Goal: Go to known website: Access a specific website the user already knows

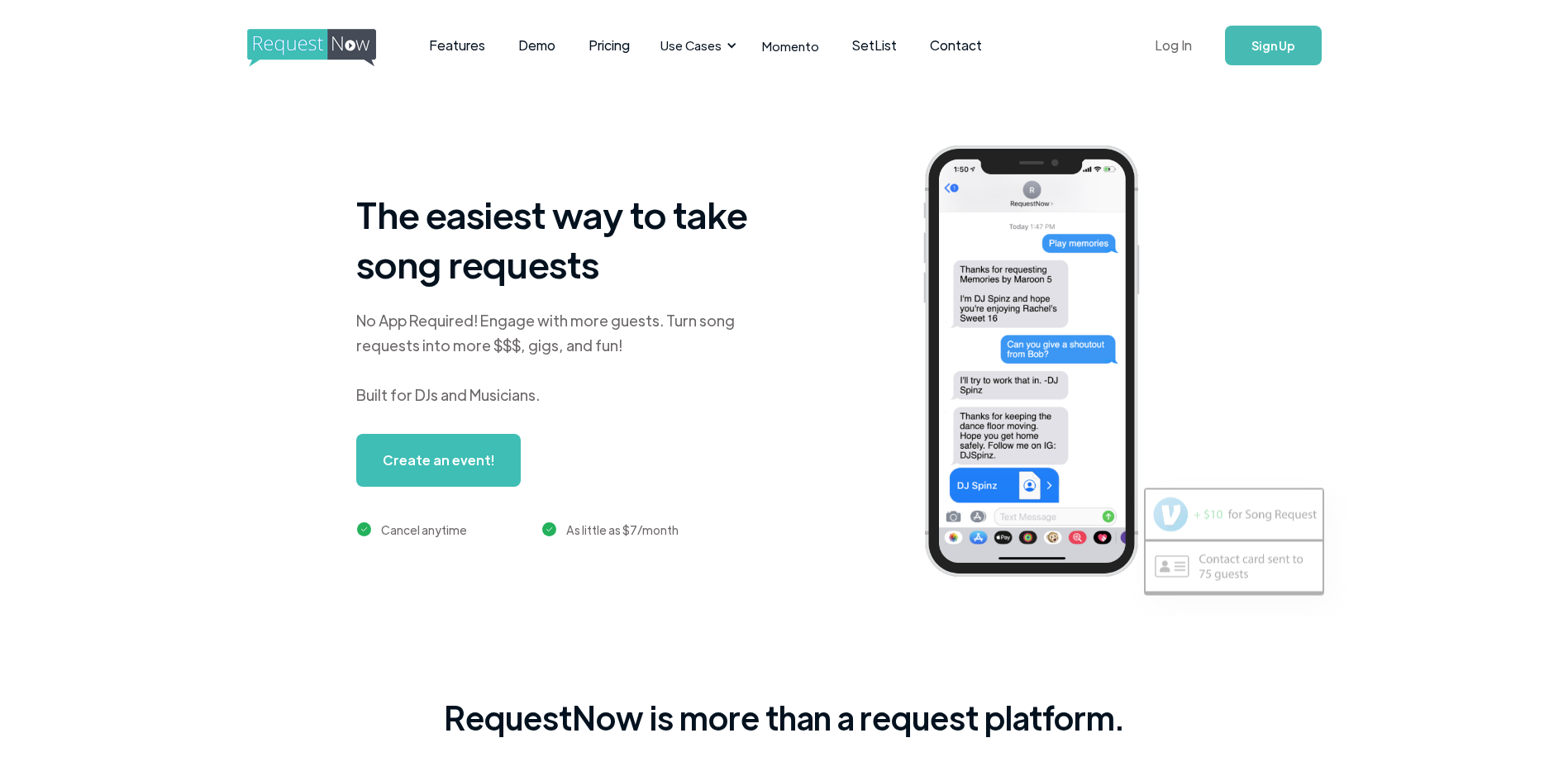
click at [1167, 40] on link "Log In" at bounding box center [1173, 45] width 70 height 58
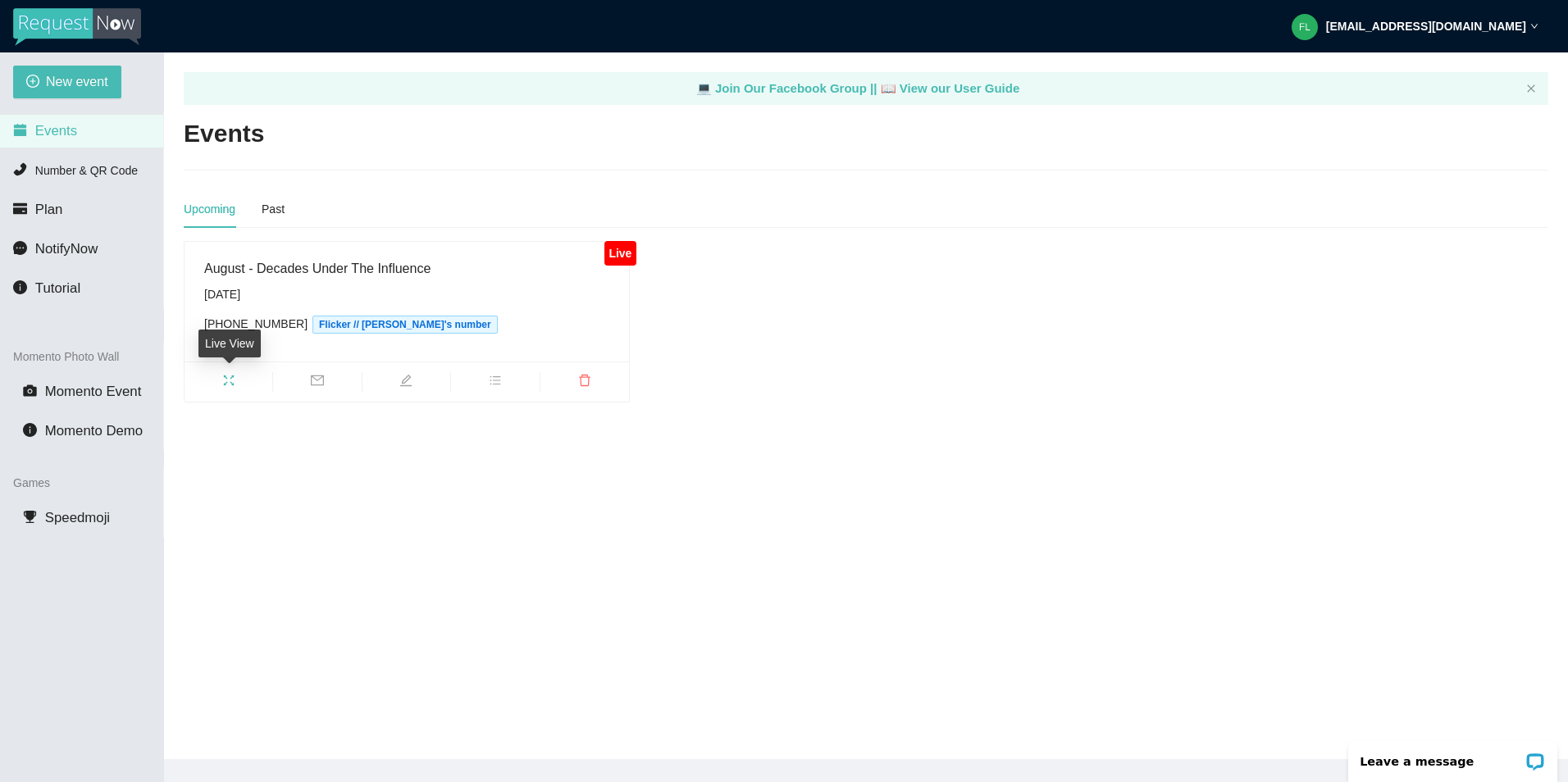
click at [240, 380] on span "fullscreen" at bounding box center [228, 382] width 88 height 18
